Goal: Transaction & Acquisition: Purchase product/service

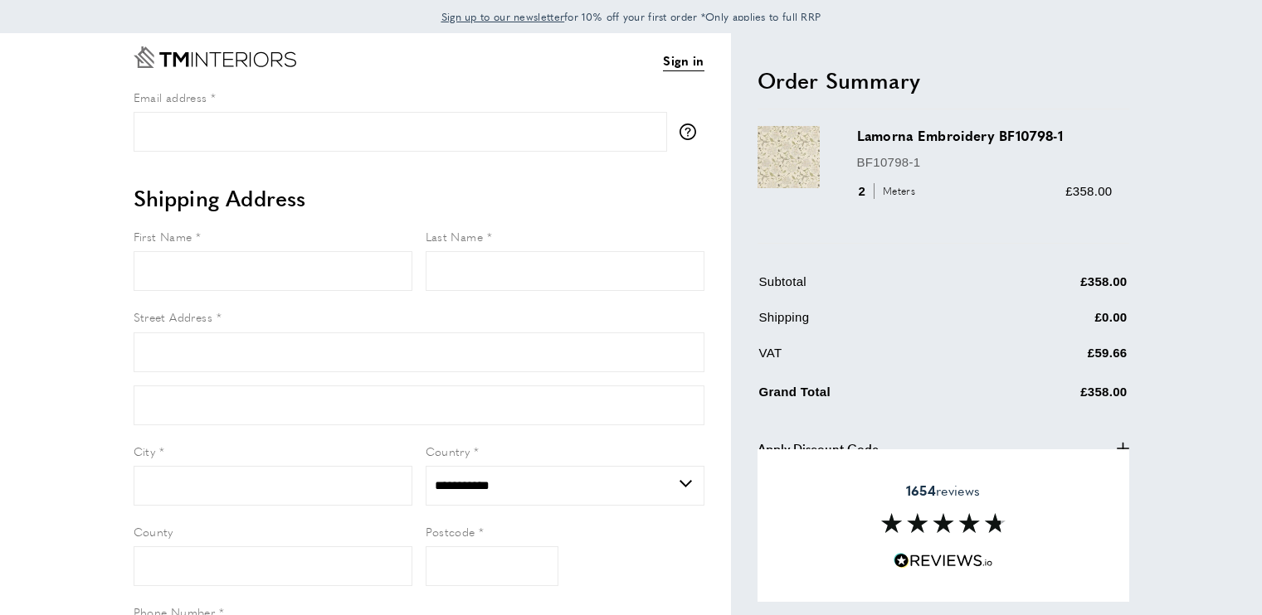
select select "**"
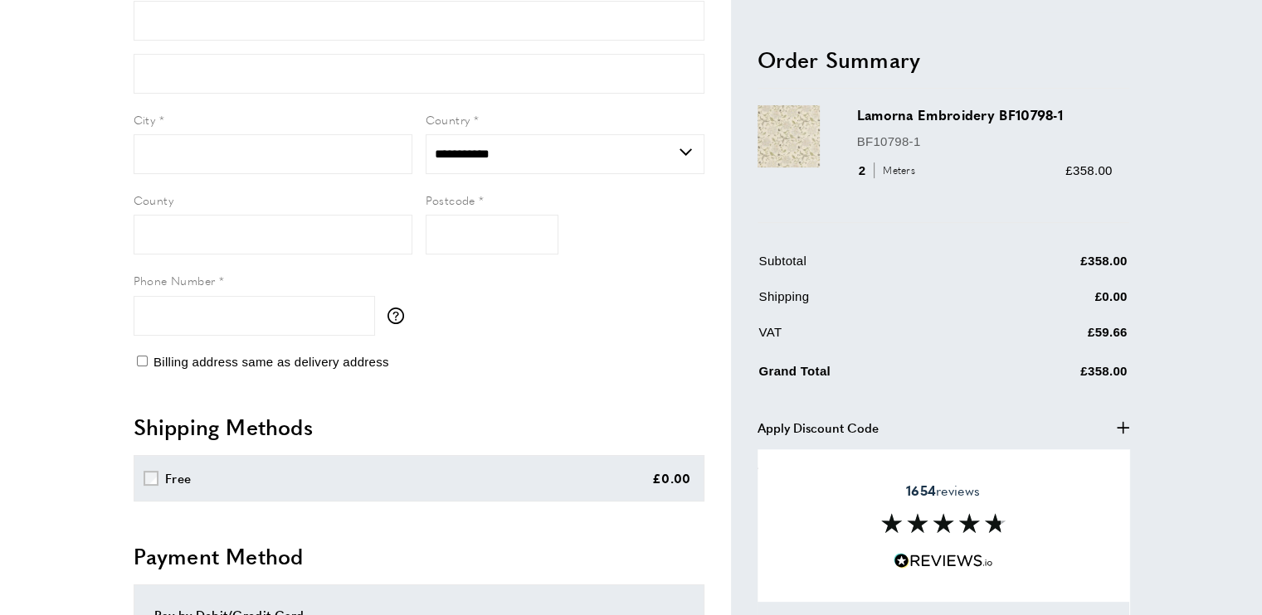
click at [1122, 422] on icon "plus" at bounding box center [1123, 428] width 12 height 12
click at [1122, 422] on icon "minus" at bounding box center [1123, 428] width 12 height 12
click at [838, 422] on span "Apply Discount Code" at bounding box center [817, 428] width 121 height 20
click at [1049, 431] on button "Apply Discount Code minus" at bounding box center [943, 428] width 372 height 20
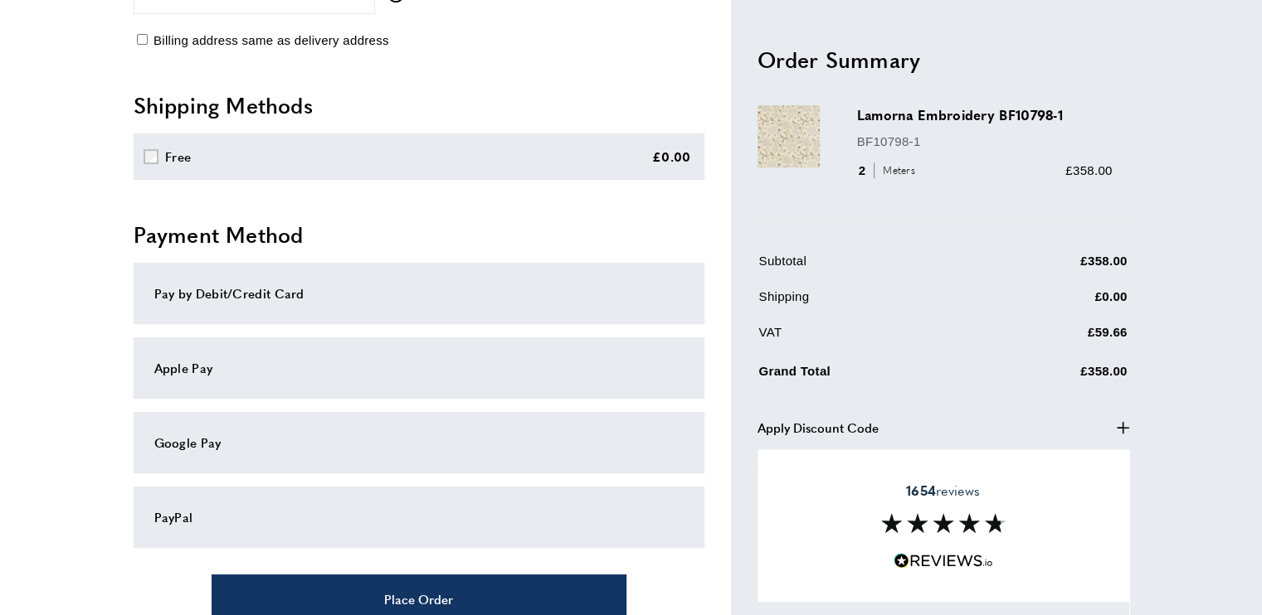
scroll to position [613, 0]
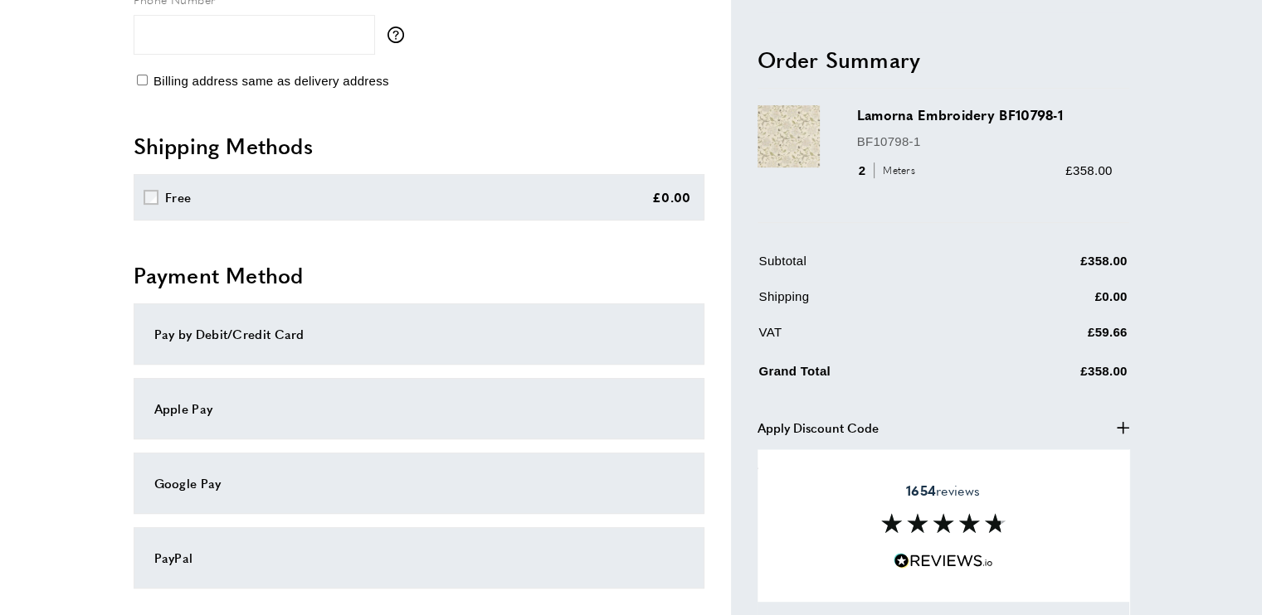
click at [847, 424] on span "Apply Discount Code" at bounding box center [817, 428] width 121 height 20
click at [825, 420] on span "Apply Discount Code" at bounding box center [817, 428] width 121 height 20
click at [1087, 440] on div "Processing... Apply" at bounding box center [943, 470] width 372 height 65
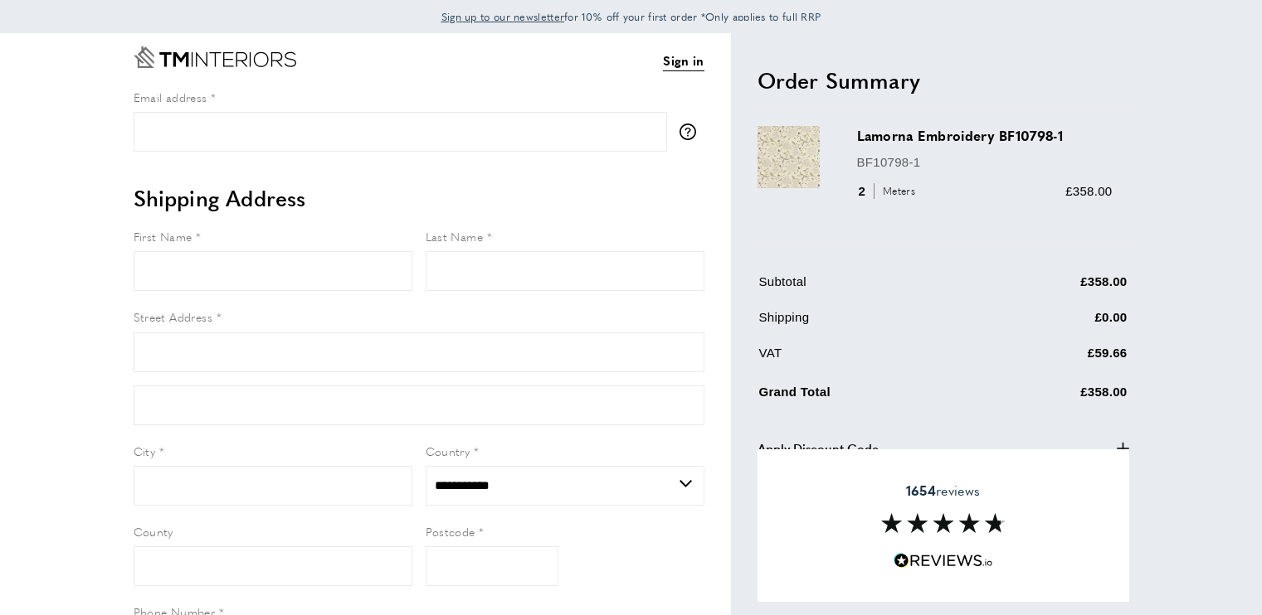
select select "**"
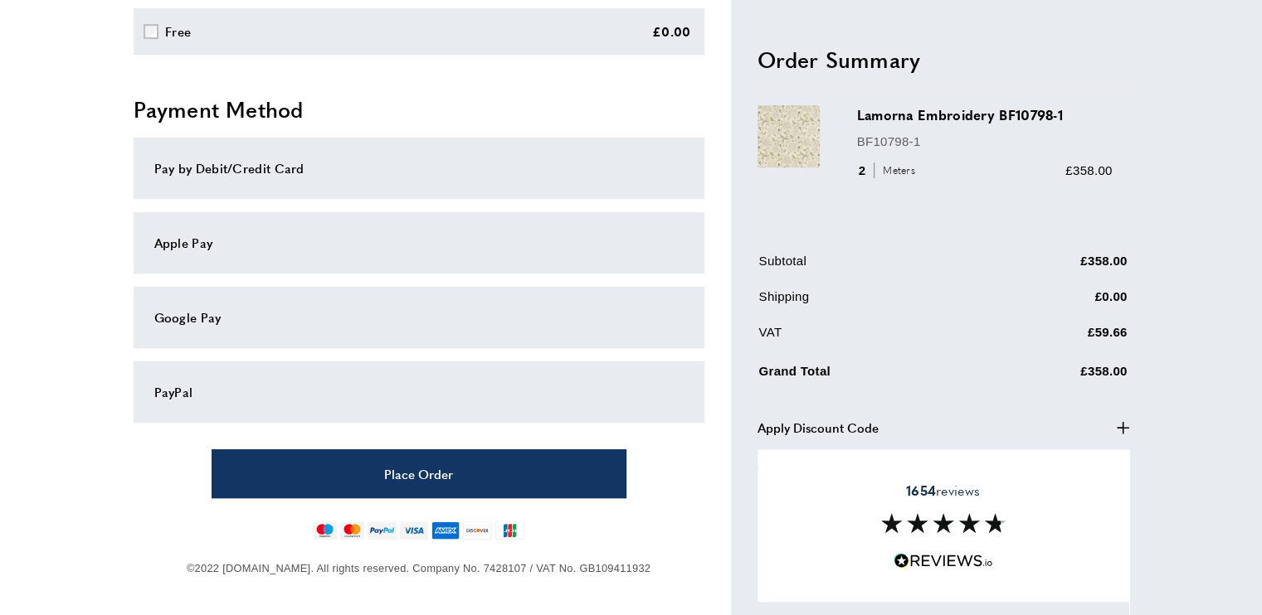
scroll to position [364, 0]
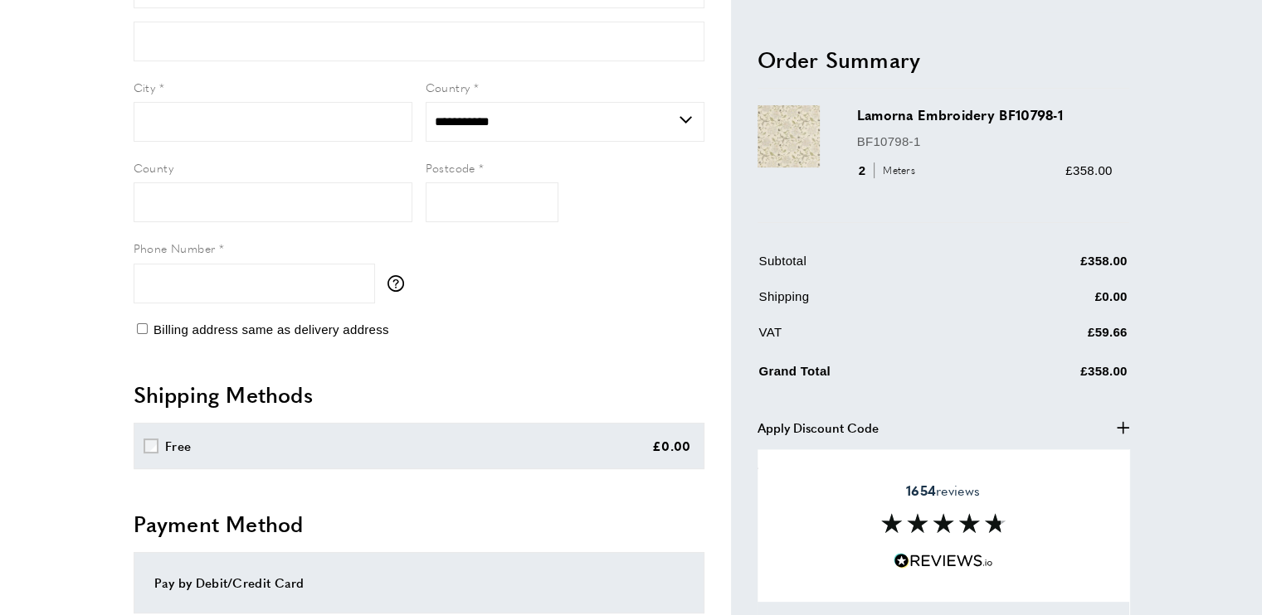
click at [806, 420] on span "Apply Discount Code" at bounding box center [817, 428] width 121 height 20
click at [1056, 431] on button "Apply Discount Code minus" at bounding box center [943, 428] width 372 height 20
click at [836, 424] on span "Apply Discount Code" at bounding box center [817, 428] width 121 height 20
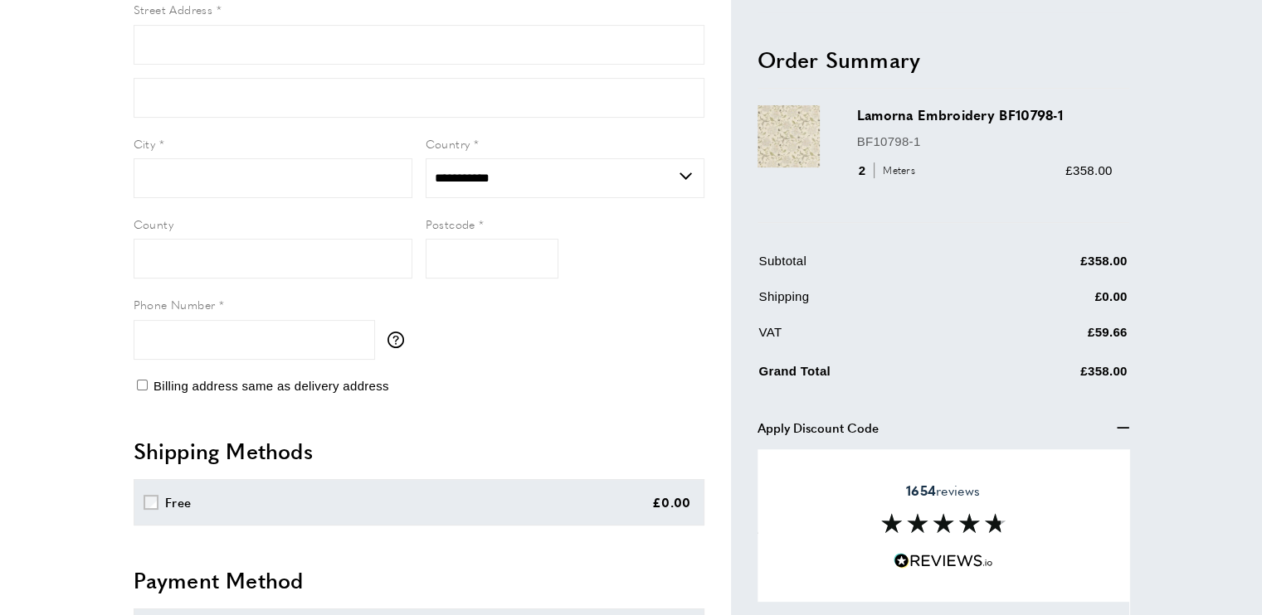
scroll to position [281, 0]
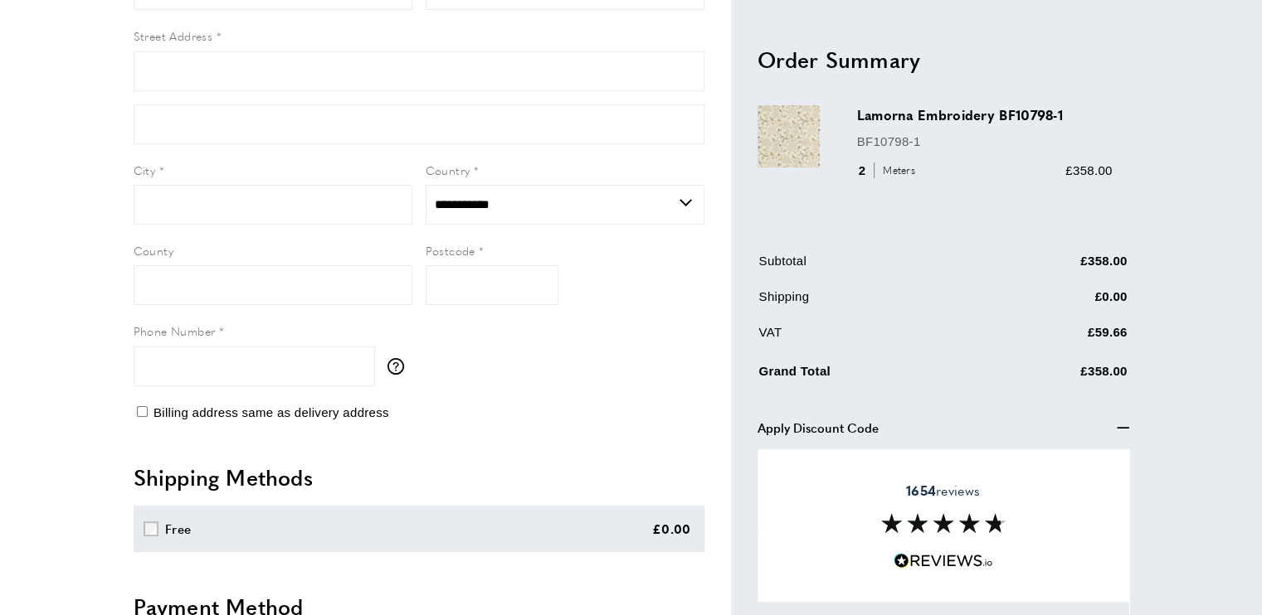
click at [1120, 427] on icon "button" at bounding box center [1122, 428] width 12 height 2
click at [1120, 425] on icon "button" at bounding box center [1123, 428] width 12 height 12
click at [1058, 443] on div "Processing... Apply" at bounding box center [943, 470] width 372 height 65
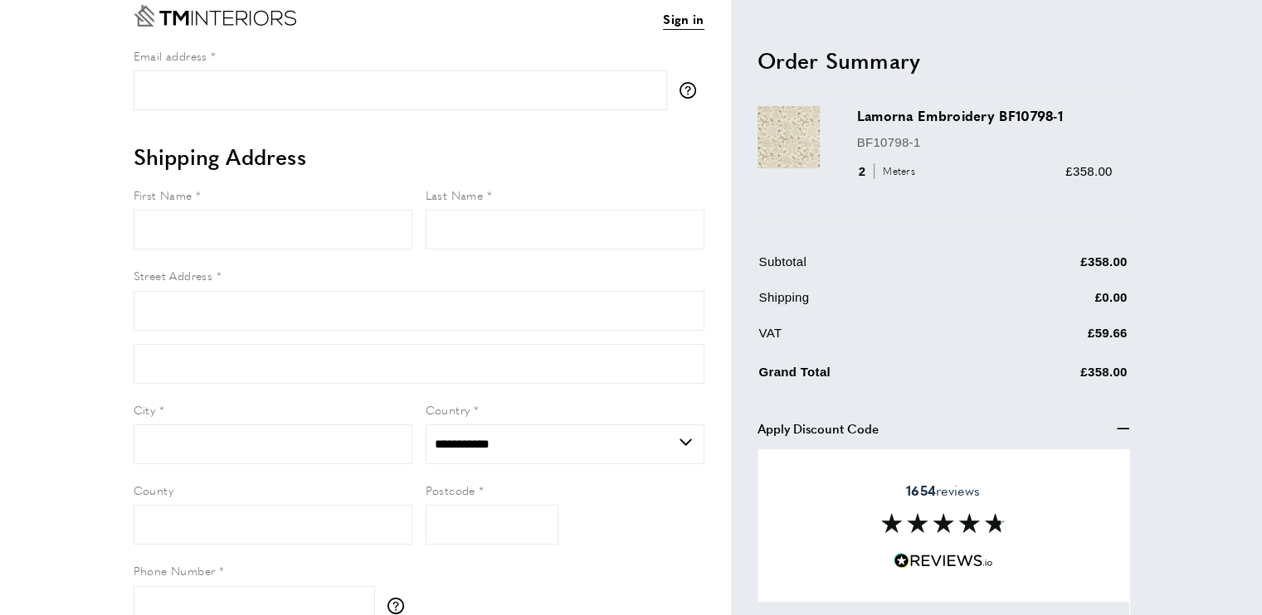
scroll to position [0, 0]
